Goal: Information Seeking & Learning: Check status

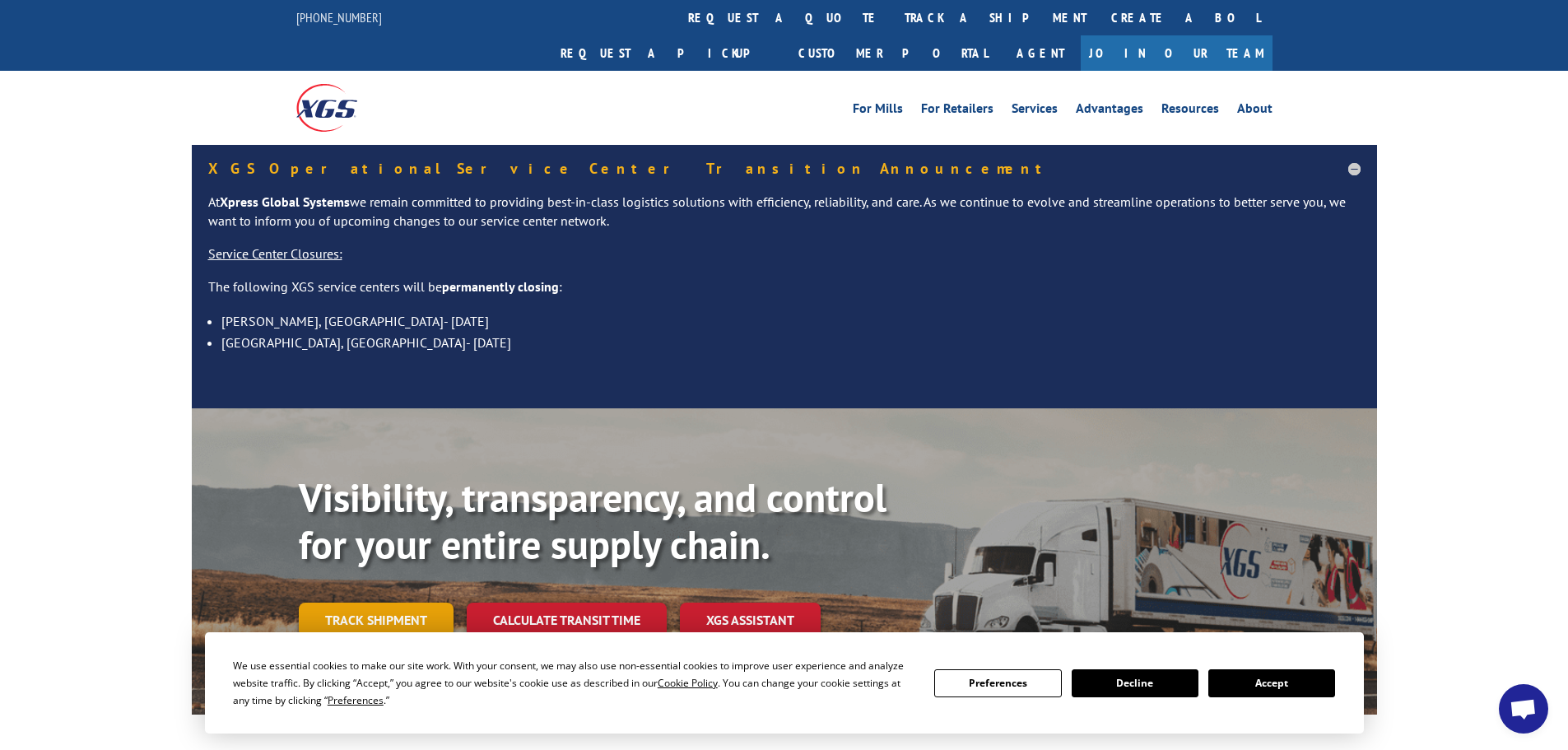
click at [403, 602] on link "Track shipment" at bounding box center [376, 619] width 154 height 35
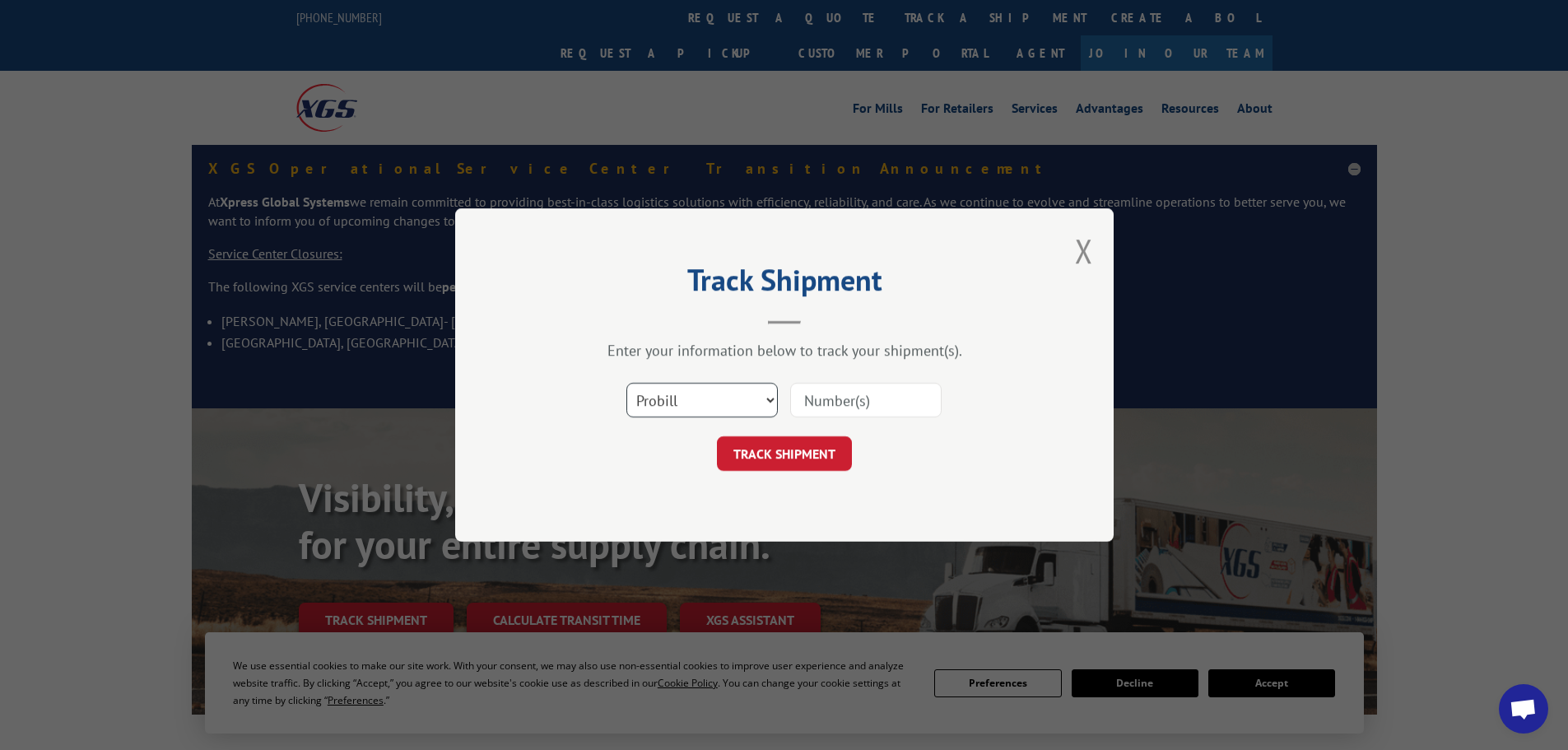
click at [717, 401] on select "Select category... Probill BOL PO" at bounding box center [703, 400] width 151 height 35
select select "po"
click at [627, 383] on select "Select category... Probill BOL PO" at bounding box center [703, 400] width 151 height 35
click at [803, 394] on input at bounding box center [866, 400] width 151 height 35
type input "03537340"
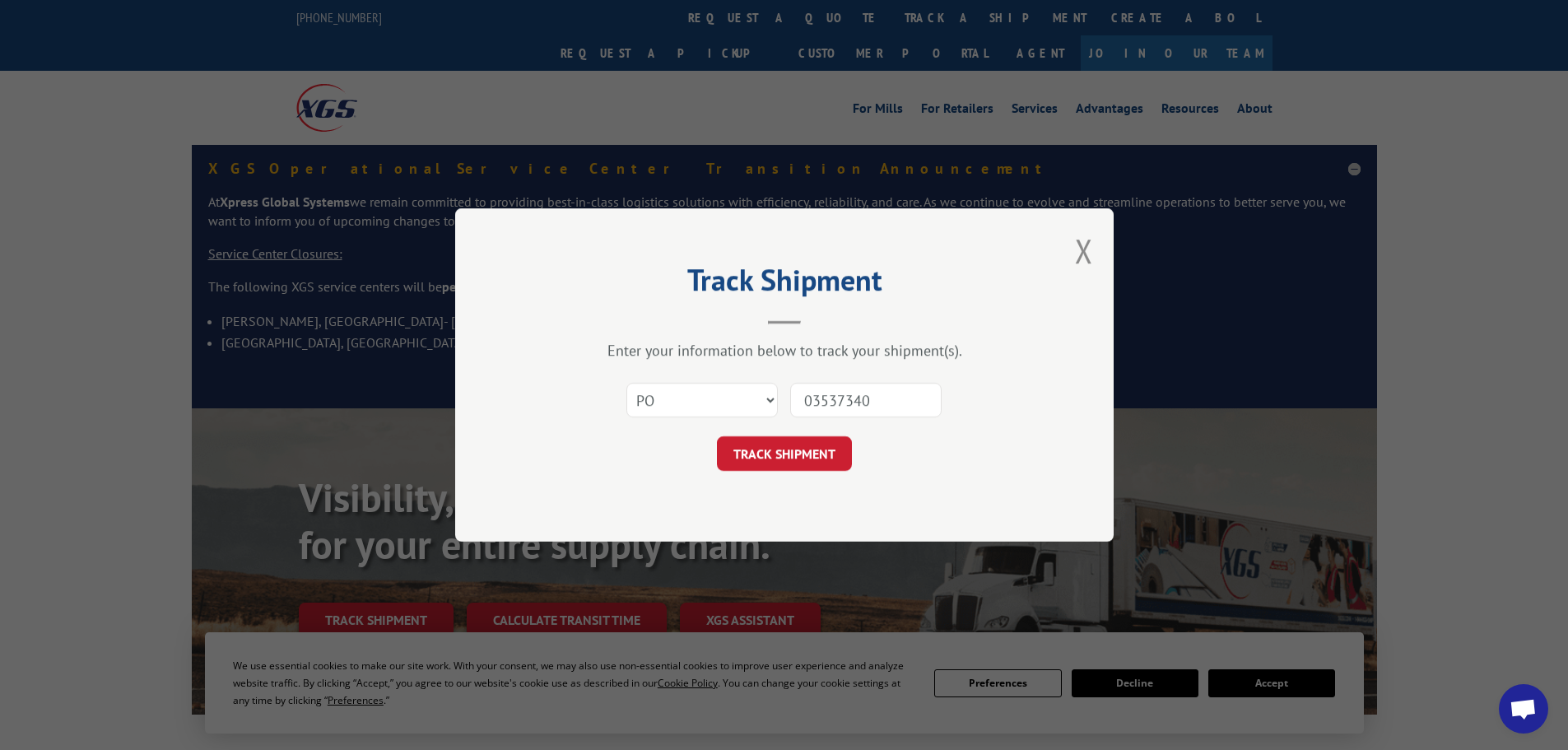
click button "TRACK SHIPMENT" at bounding box center [784, 454] width 135 height 35
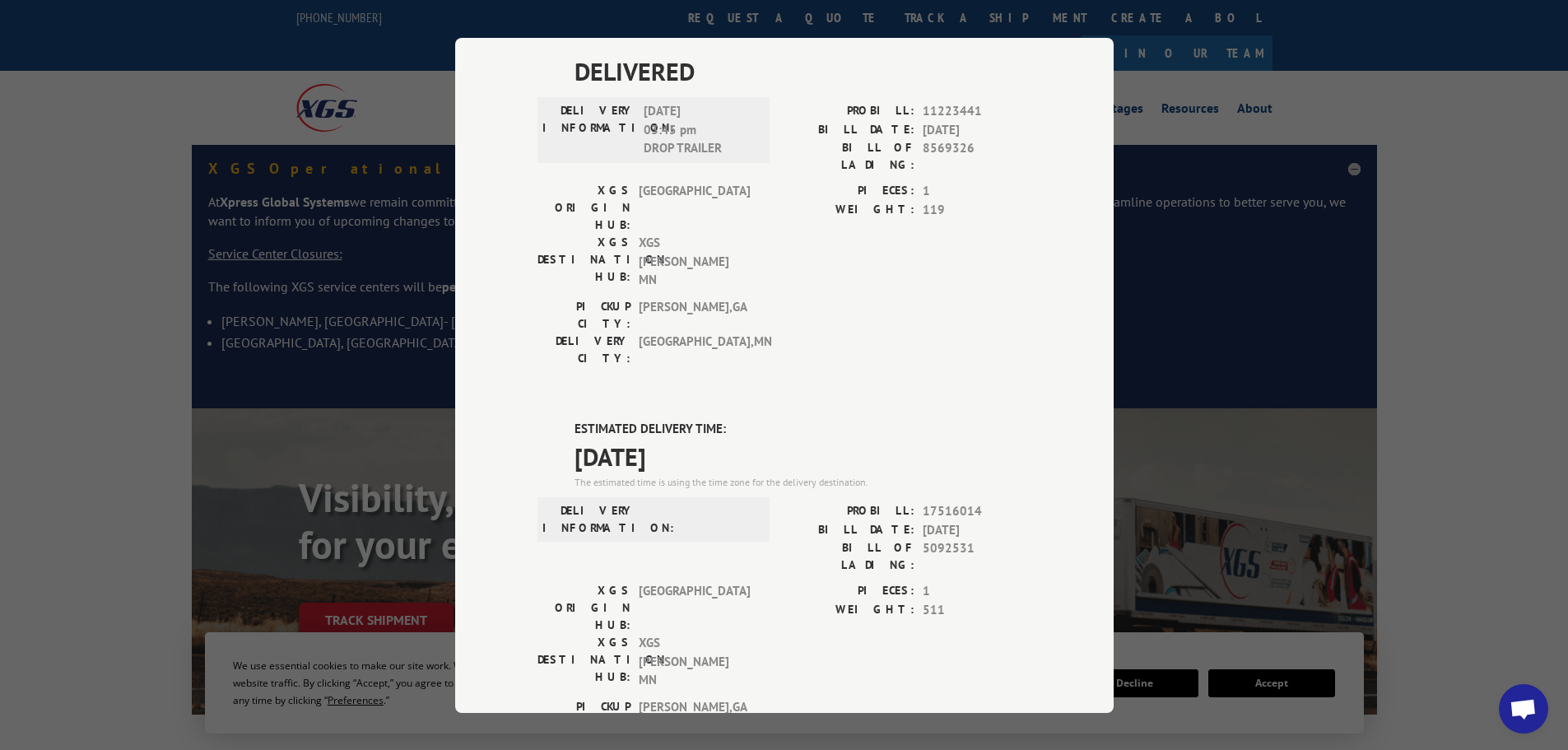
scroll to position [88, 0]
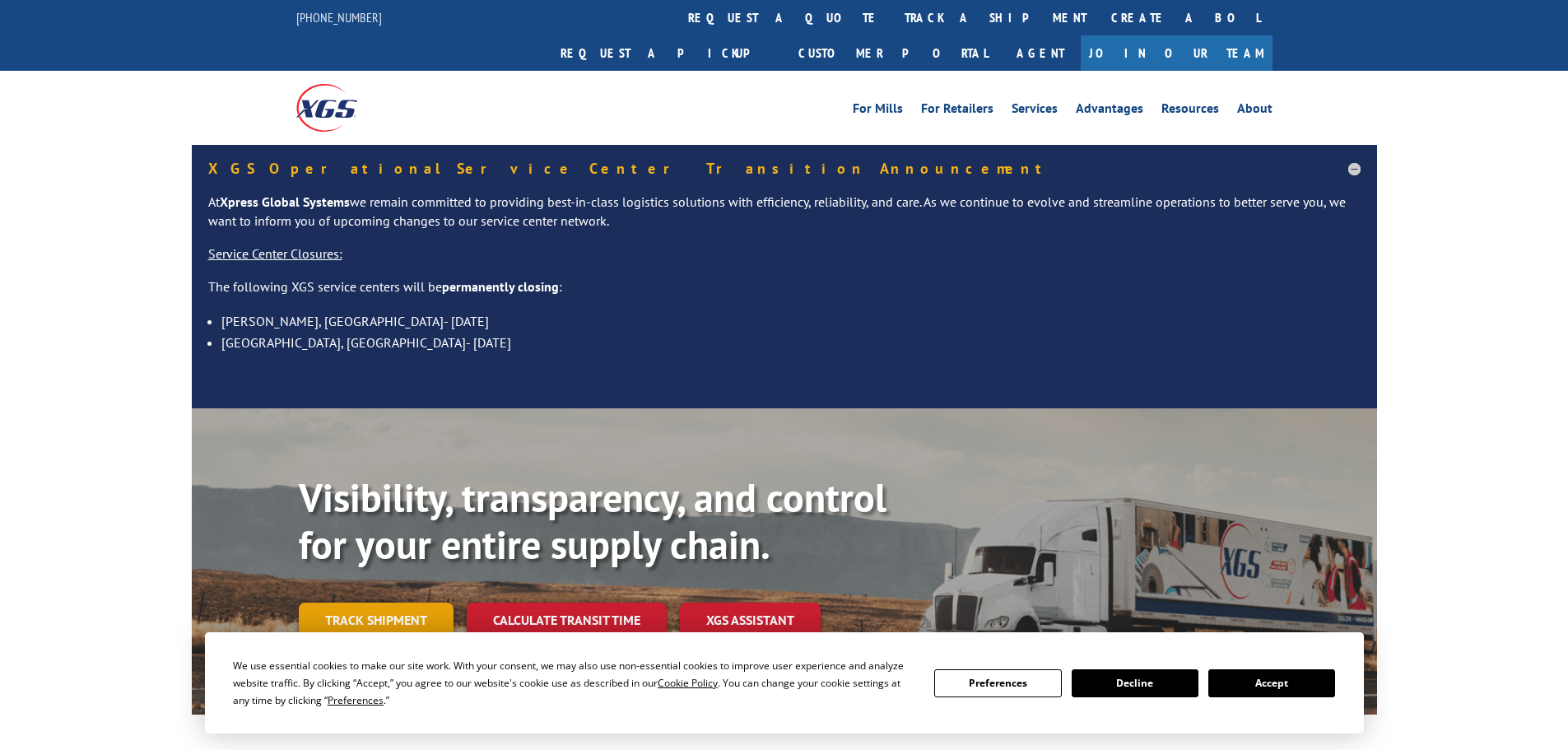
click at [411, 602] on link "Track shipment" at bounding box center [376, 619] width 154 height 35
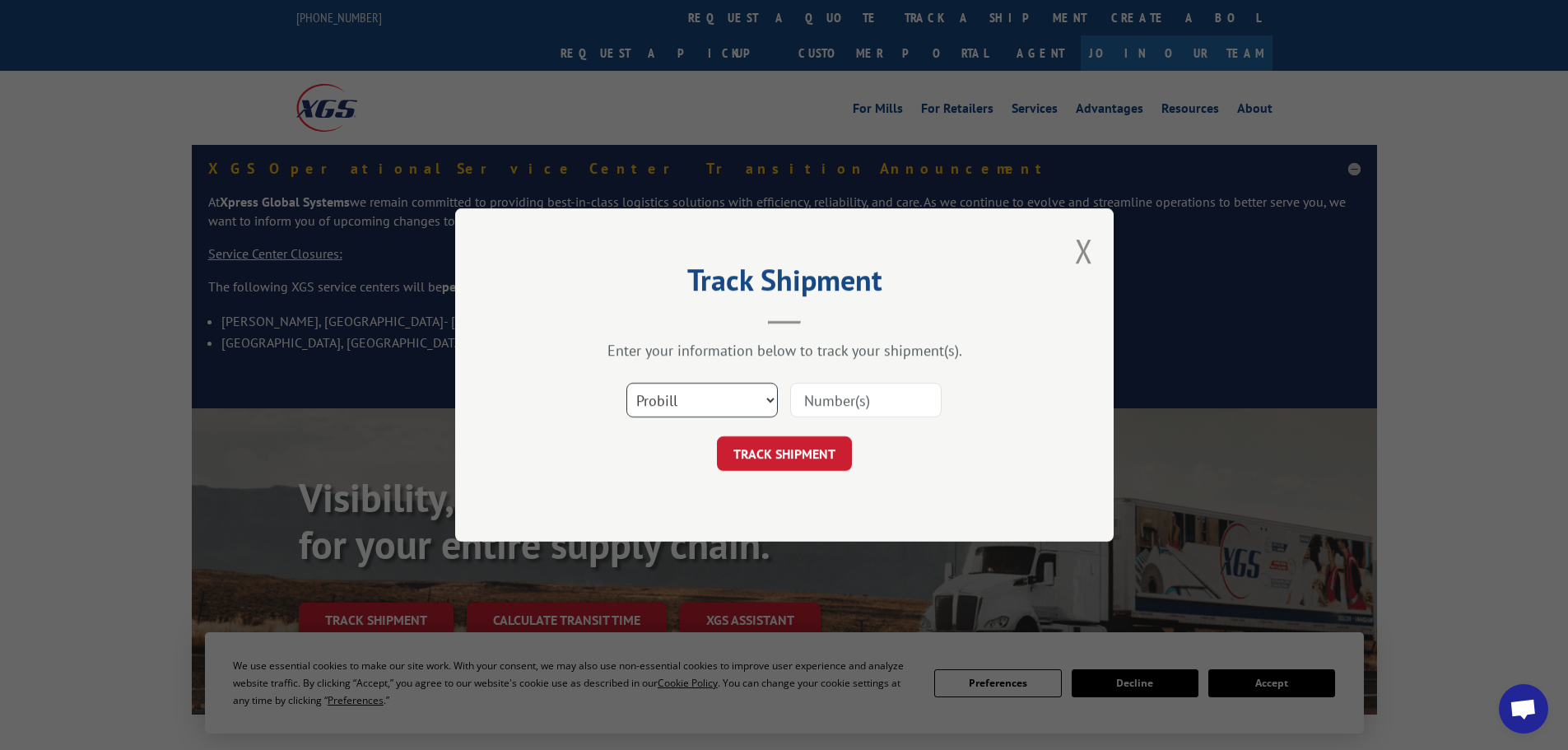
click at [775, 396] on select "Select category... Probill BOL PO" at bounding box center [703, 400] width 151 height 35
select select "bol"
click at [627, 383] on select "Select category... Probill BOL PO" at bounding box center [703, 400] width 151 height 35
click at [804, 394] on input at bounding box center [866, 400] width 151 height 35
paste input "5092531"
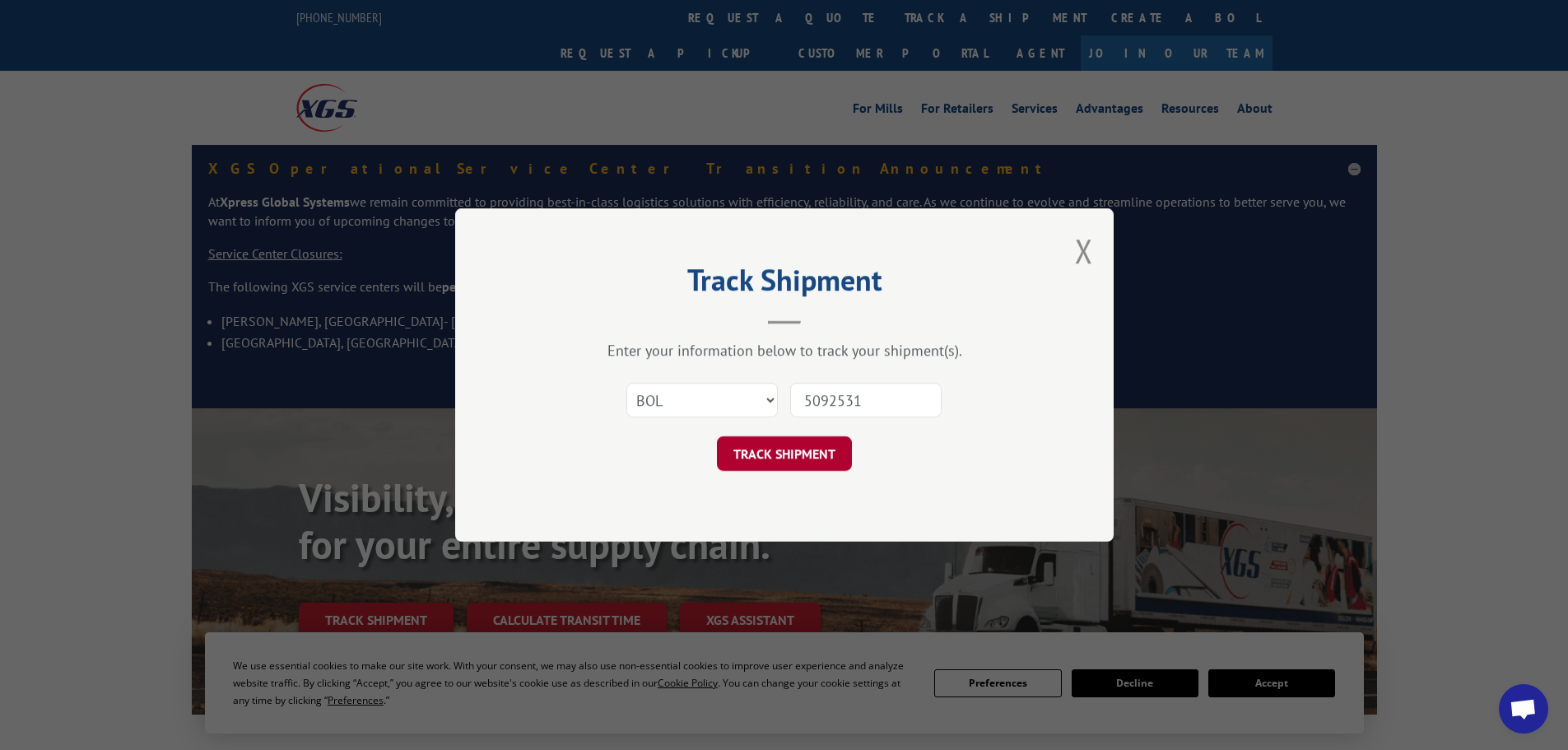
type input "5092531"
click at [783, 448] on button "TRACK SHIPMENT" at bounding box center [784, 454] width 135 height 35
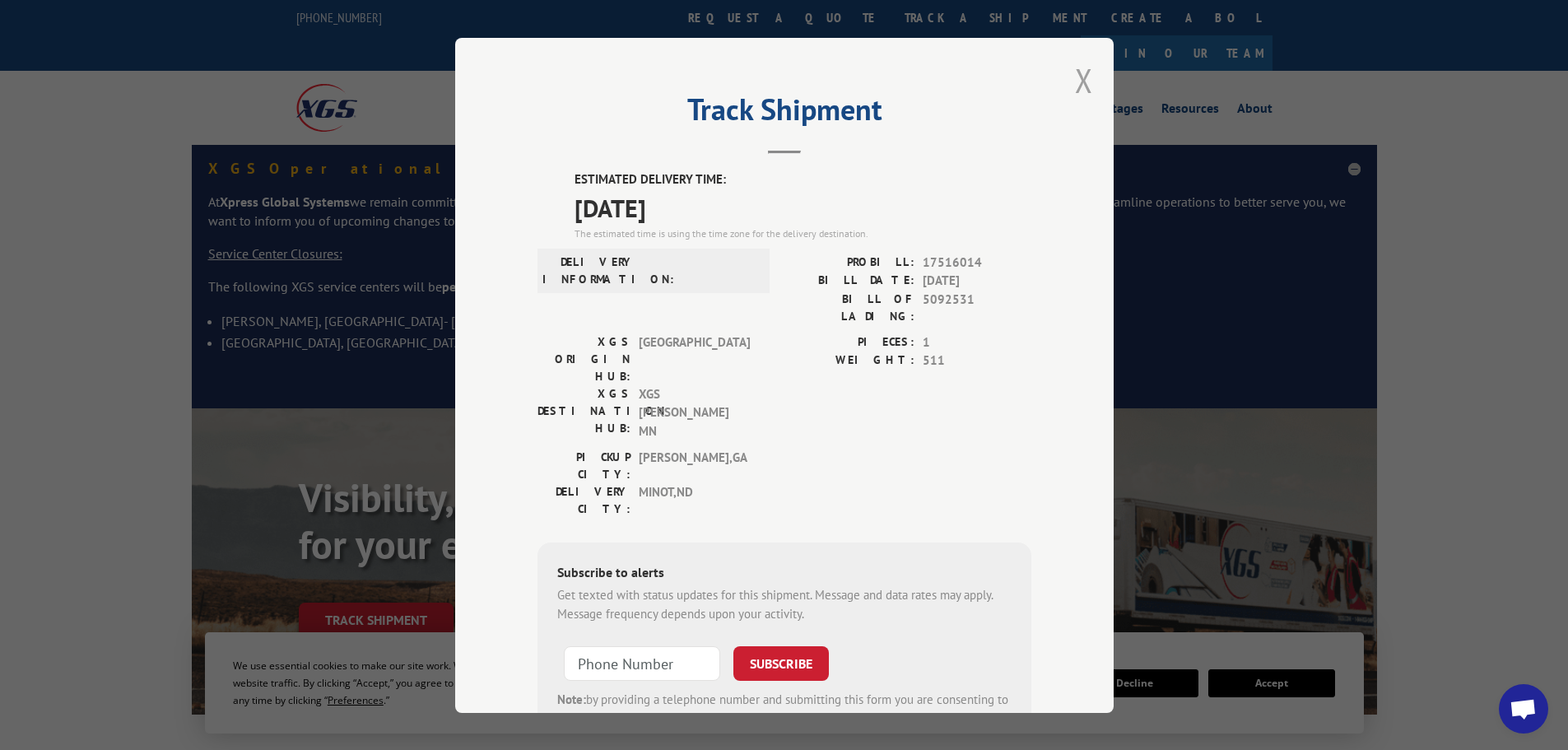
click at [1076, 77] on button "Close modal" at bounding box center [1084, 80] width 18 height 44
